Goal: Task Accomplishment & Management: Use online tool/utility

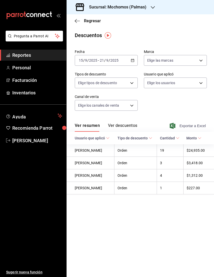
click at [199, 125] on span "Exportar a Excel" at bounding box center [188, 126] width 35 height 6
click at [28, 54] on span "Reportes" at bounding box center [37, 55] width 50 height 7
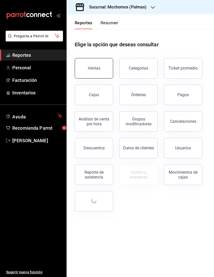
click at [94, 63] on button "Ventas" at bounding box center [94, 68] width 38 height 20
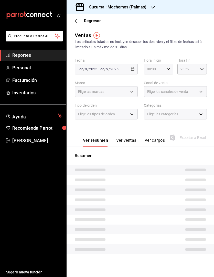
click at [170, 69] on div "00:00 Hora inicio" at bounding box center [158, 69] width 29 height 11
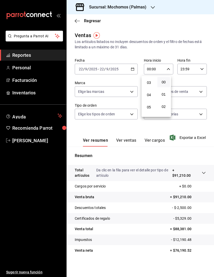
scroll to position [46, 0]
click at [148, 94] on button "05" at bounding box center [149, 97] width 13 height 10
type input "05:00"
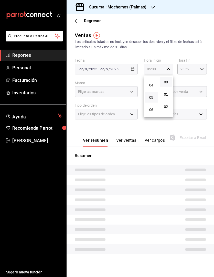
click at [203, 67] on div at bounding box center [107, 138] width 214 height 277
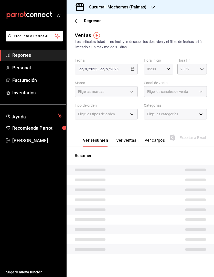
click at [203, 67] on div "23:59 Hora fin" at bounding box center [191, 69] width 29 height 11
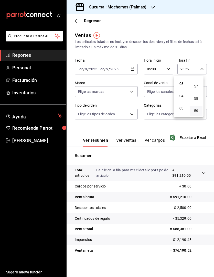
scroll to position [36, 0]
click at [182, 108] on span "05" at bounding box center [181, 108] width 7 height 4
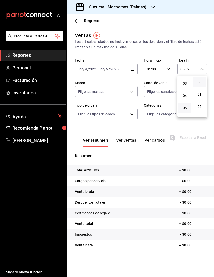
click at [201, 85] on button "00" at bounding box center [199, 82] width 13 height 10
type input "05:00"
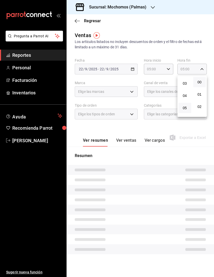
click at [183, 27] on div at bounding box center [107, 138] width 214 height 277
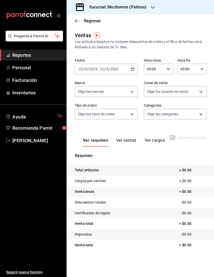
click at [133, 67] on icon "button" at bounding box center [133, 69] width 4 height 4
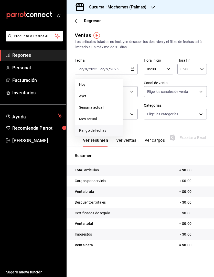
click at [103, 133] on span "Rango de fechas" at bounding box center [99, 130] width 40 height 5
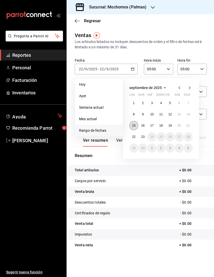
click at [136, 126] on button "15" at bounding box center [133, 125] width 9 height 9
click at [135, 134] on button "22" at bounding box center [133, 136] width 9 height 9
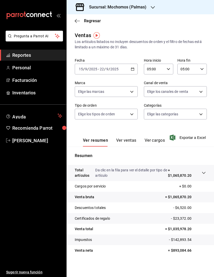
scroll to position [1, 0]
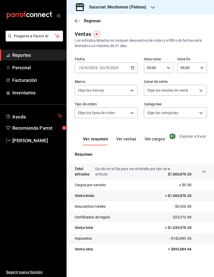
click at [186, 134] on span "Exportar a Excel" at bounding box center [188, 136] width 35 height 6
click at [191, 132] on div "Ver resumen Ver ventas Ver cargos Exportar a Excel" at bounding box center [140, 134] width 147 height 21
click at [193, 138] on span "Exportar a Excel" at bounding box center [189, 136] width 31 height 8
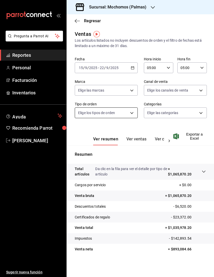
click at [108, 109] on body "Pregunta a Parrot AI Reportes Personal Facturación Inventarios Ayuda Recomienda…" at bounding box center [107, 138] width 214 height 277
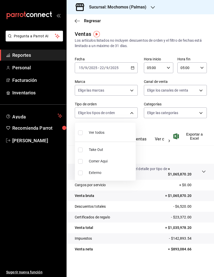
click at [149, 124] on div at bounding box center [107, 138] width 214 height 277
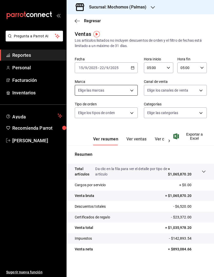
click at [112, 90] on body "Pregunta a Parrot AI Reportes Personal Facturación Inventarios Ayuda Recomienda…" at bounding box center [107, 138] width 214 height 277
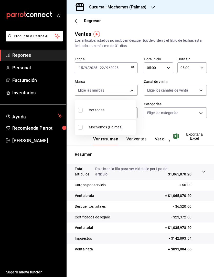
click at [107, 124] on li "Mochomos (Palmas)" at bounding box center [105, 128] width 61 height 12
type input "70f98016-ab90-4f26-81e6-ab4884d8d8a0"
checkbox input "true"
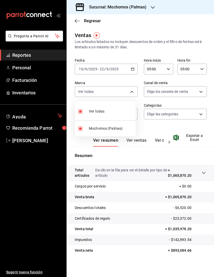
click at [69, 77] on div at bounding box center [107, 138] width 214 height 277
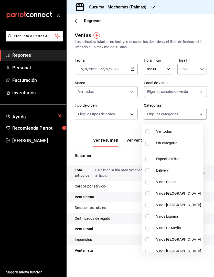
click at [161, 113] on body "Pregunta a Parrot AI Reportes Personal Facturación Inventarios Ayuda Recomienda…" at bounding box center [107, 138] width 214 height 277
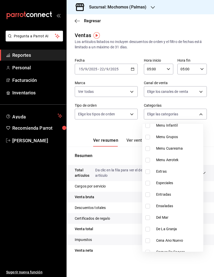
scroll to position [662, 0]
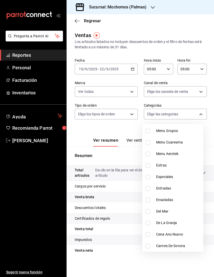
click at [168, 242] on li "Carnes De Sonora" at bounding box center [172, 246] width 61 height 12
type input "53db7d77-7929-4a01-b5a8-b93fc6fa6544"
checkbox input "true"
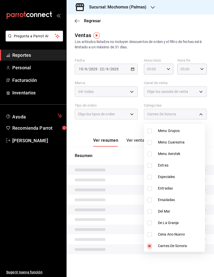
click at [83, 131] on div at bounding box center [107, 138] width 214 height 277
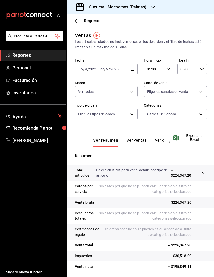
scroll to position [17, 0]
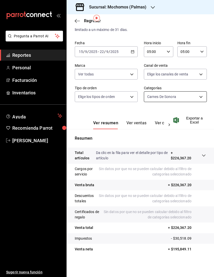
click at [168, 94] on body "Pregunta a Parrot AI Reportes Personal Facturación Inventarios Ayuda Recomienda…" at bounding box center [107, 138] width 214 height 277
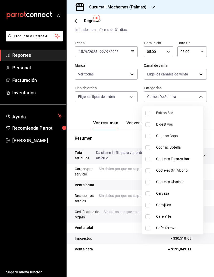
scroll to position [662, 0]
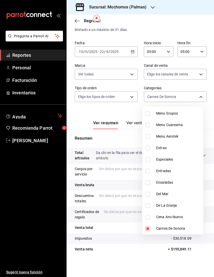
click at [176, 227] on span "Carnes De Sonora" at bounding box center [178, 228] width 45 height 5
checkbox input "false"
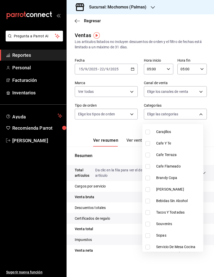
scroll to position [476, 0]
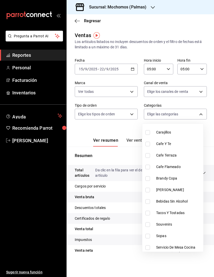
click at [163, 201] on span "Bebidas Sin Alcohol" at bounding box center [178, 201] width 45 height 5
type input "32d7a93d-7cbc-41b3-afcf-c3ccd4bcdfc5"
checkbox input "true"
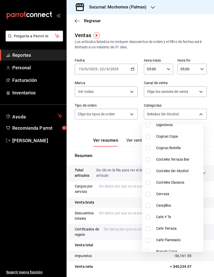
scroll to position [402, 0]
click at [168, 183] on span "Cocteles Clasicos" at bounding box center [178, 182] width 45 height 5
type input "32d7a93d-7cbc-41b3-afcf-c3ccd4bcdfc5,02631186-4aa2-41db-ad05-e5391d749dbb"
checkbox input "true"
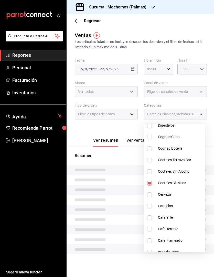
click at [168, 183] on span "Cocteles Clasicos" at bounding box center [180, 182] width 45 height 5
type input "32d7a93d-7cbc-41b3-afcf-c3ccd4bcdfc5"
checkbox input "false"
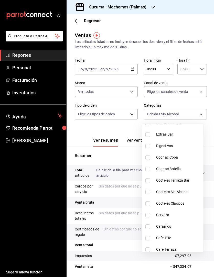
scroll to position [381, 0]
click at [168, 183] on span "Cocteles Terraza Bar" at bounding box center [178, 180] width 45 height 5
type input "32d7a93d-7cbc-41b3-afcf-c3ccd4bcdfc5,9b771873-a9f7-4504-b062-6b22bc896e7b"
checkbox input "true"
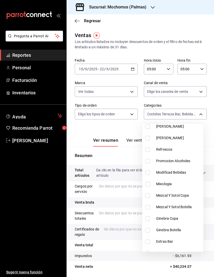
scroll to position [274, 0]
click at [168, 183] on span "Mixologia" at bounding box center [178, 184] width 45 height 5
type input "32d7a93d-7cbc-41b3-afcf-c3ccd4bcdfc5,9b771873-a9f7-4504-b062-6b22bc896e7b,68b13…"
checkbox input "true"
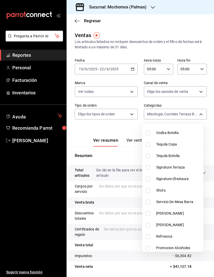
scroll to position [187, 0]
click at [168, 183] on li "Signature (Restaura" at bounding box center [172, 180] width 61 height 12
type input "32d7a93d-7cbc-41b3-afcf-c3ccd4bcdfc5,9b771873-a9f7-4504-b062-6b22bc896e7b,68b13…"
checkbox input "true"
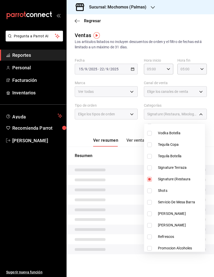
click at [166, 171] on li "Signature Terraza" at bounding box center [174, 168] width 61 height 12
type input "32d7a93d-7cbc-41b3-afcf-c3ccd4bcdfc5,9b771873-a9f7-4504-b062-6b22bc896e7b,68b13…"
checkbox input "true"
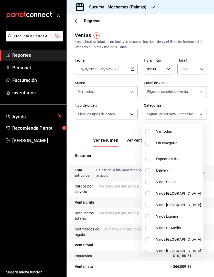
click at [80, 140] on div at bounding box center [107, 138] width 214 height 277
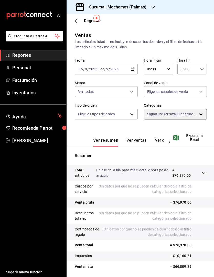
scroll to position [17, 0]
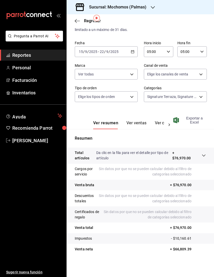
click at [189, 119] on span "Exportar a Excel" at bounding box center [189, 120] width 31 height 8
click at [169, 98] on body "Pregunta a Parrot AI Reportes Personal Facturación Inventarios Ayuda Recomienda…" at bounding box center [107, 138] width 214 height 277
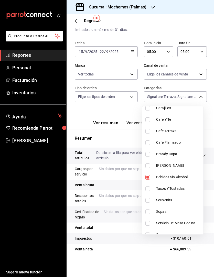
scroll to position [472, 0]
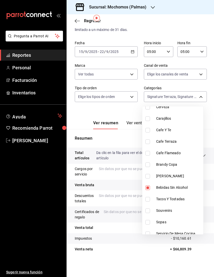
click at [165, 187] on span "Bebidas Sin Alcohol" at bounding box center [178, 187] width 45 height 5
type input "9b771873-a9f7-4504-b062-6b22bc896e7b,68b136d3-3b92-46eb-a7bd-abeae1a70a78,2813c…"
checkbox input "false"
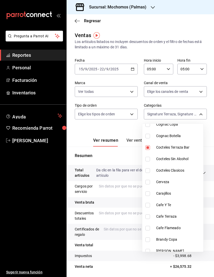
scroll to position [414, 0]
click at [163, 159] on span "Cocteles Sin Alcohol" at bounding box center [178, 159] width 45 height 5
type input "9b771873-a9f7-4504-b062-6b22bc896e7b,68b136d3-3b92-46eb-a7bd-abeae1a70a78,2813c…"
checkbox input "true"
click at [87, 129] on div at bounding box center [107, 138] width 214 height 277
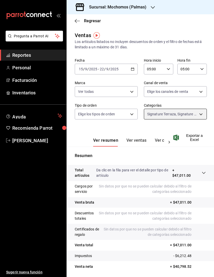
scroll to position [17, 0]
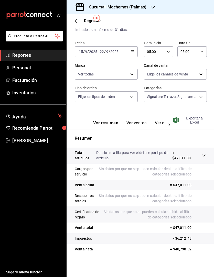
click at [188, 121] on span "Exportar a Excel" at bounding box center [189, 120] width 31 height 8
